Goal: Find specific page/section: Find specific page/section

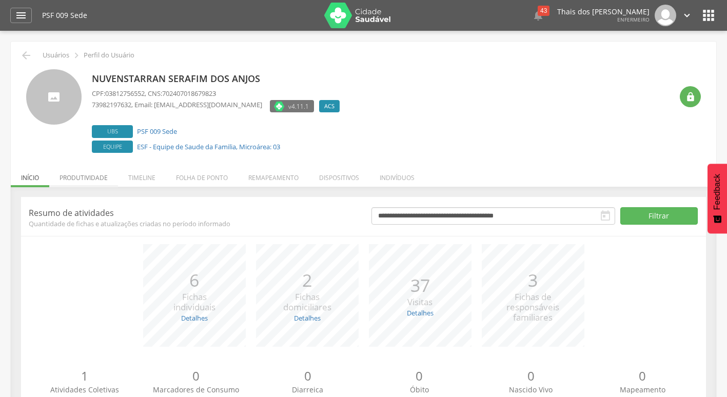
click at [92, 178] on li "Produtividade" at bounding box center [83, 175] width 69 height 24
click at [83, 185] on li "Produtividade" at bounding box center [83, 175] width 69 height 24
click at [86, 178] on li "Produtividade" at bounding box center [83, 175] width 69 height 24
click at [100, 179] on li "Produtividade" at bounding box center [83, 175] width 69 height 24
